Goal: Transaction & Acquisition: Book appointment/travel/reservation

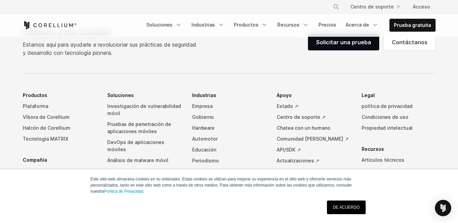
scroll to position [883, 0]
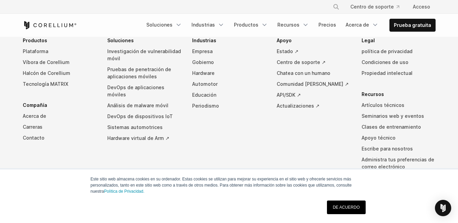
click at [341, 205] on font "DE ACUERDO" at bounding box center [346, 207] width 27 height 5
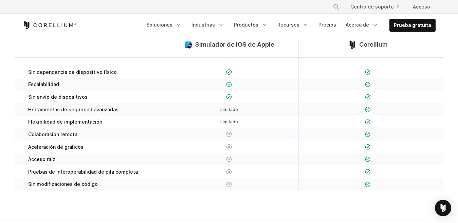
scroll to position [0, 0]
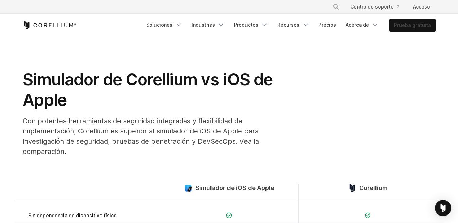
click at [411, 24] on font "Prueba gratuita" at bounding box center [412, 25] width 37 height 6
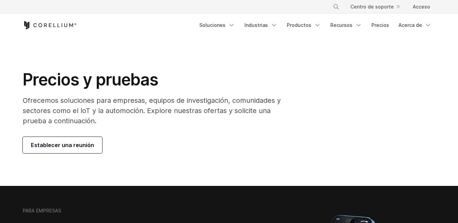
click at [81, 146] on font "Establecer una reunión" at bounding box center [62, 144] width 63 height 7
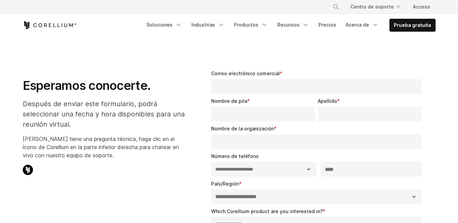
select select "**"
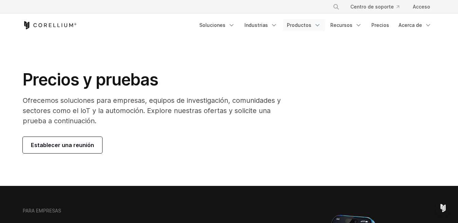
click at [311, 26] on font "Productos" at bounding box center [299, 25] width 24 height 6
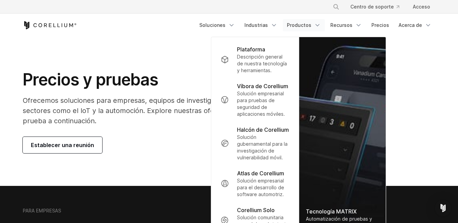
click at [308, 29] on link "Productos" at bounding box center [304, 25] width 42 height 12
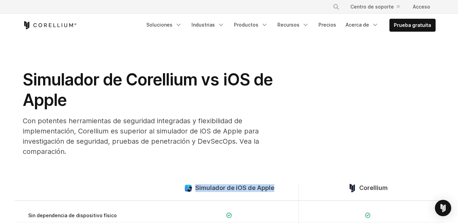
drag, startPoint x: 196, startPoint y: 187, endPoint x: 276, endPoint y: 187, distance: 79.2
click at [276, 187] on div "Simulador de iOS de Apple" at bounding box center [229, 191] width 139 height 17
copy font "Simulador de iOS de Apple"
